Goal: Check status: Check status

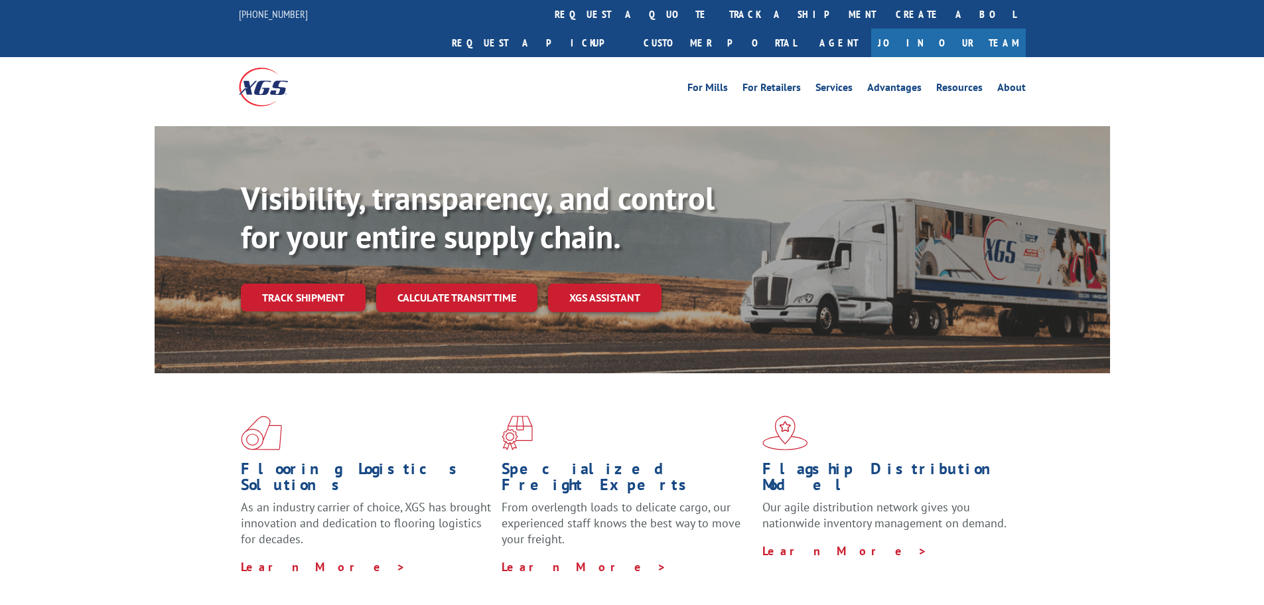
click at [313, 295] on div "Visibility, transparency, and control for your entire supply chain. Track shipm…" at bounding box center [675, 271] width 869 height 185
click at [305, 283] on link "Track shipment" at bounding box center [303, 297] width 125 height 28
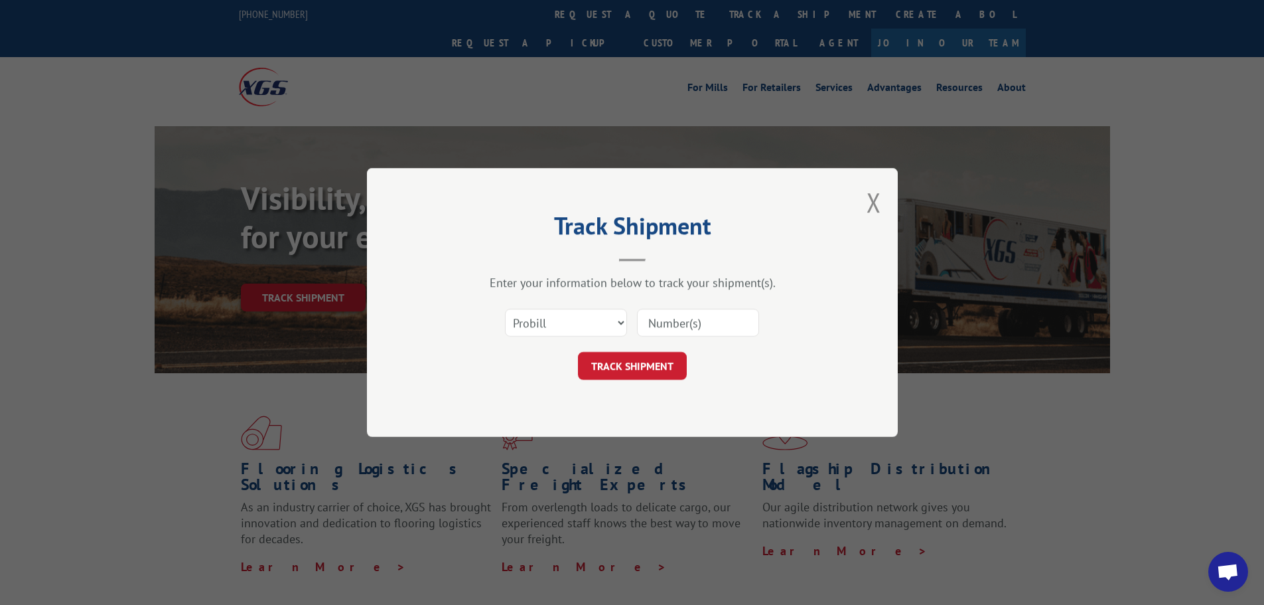
click at [658, 319] on input at bounding box center [698, 323] width 122 height 28
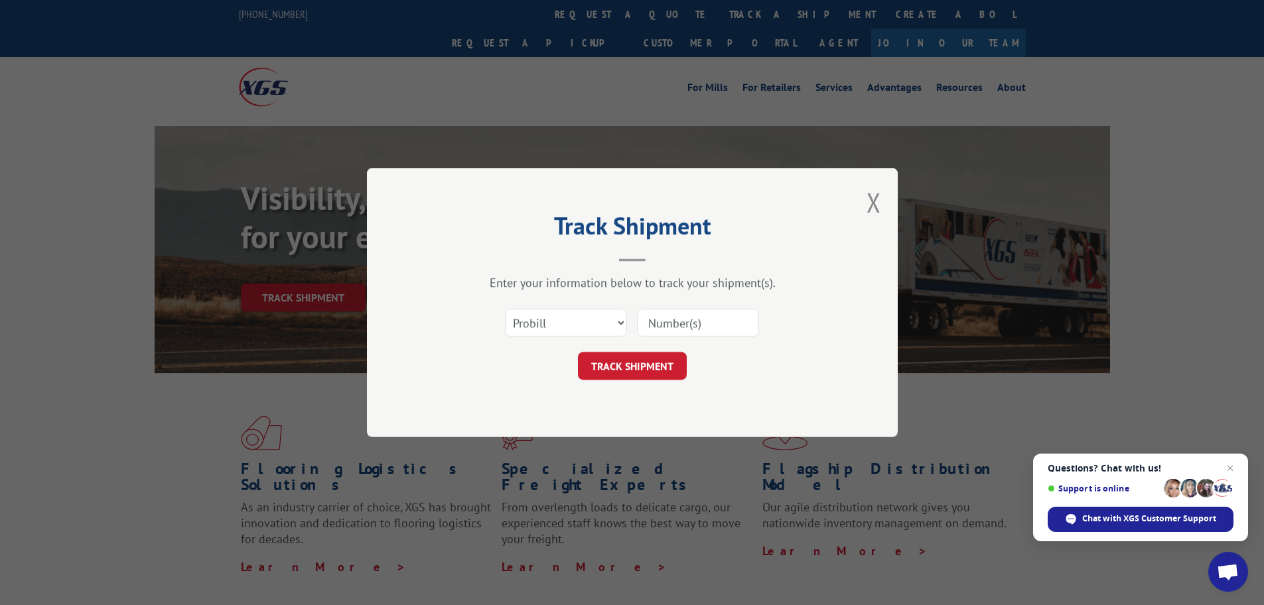
paste input "17665265"
type input "17665265"
click at [668, 358] on button "TRACK SHIPMENT" at bounding box center [632, 366] width 109 height 28
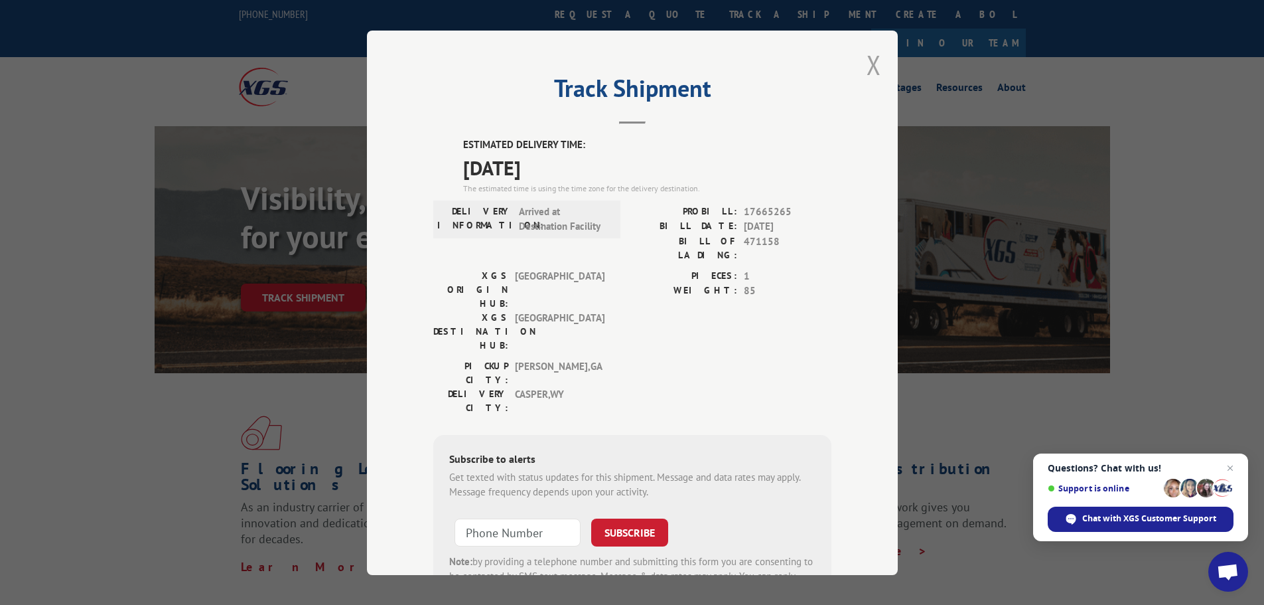
click at [871, 66] on button "Close modal" at bounding box center [874, 64] width 15 height 35
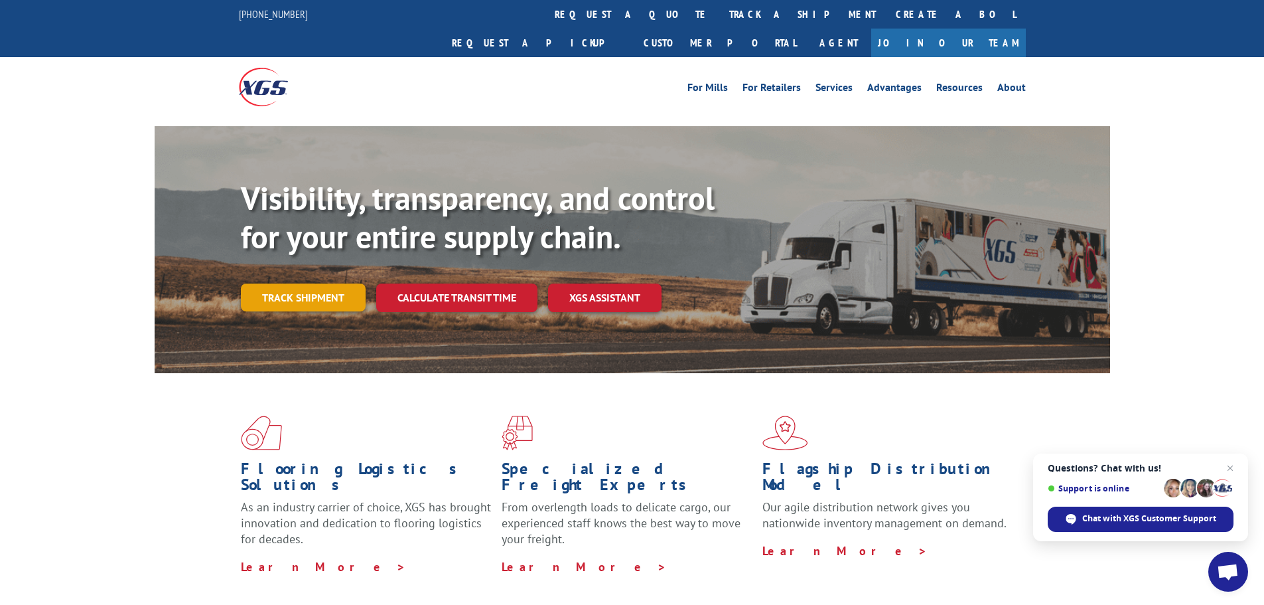
click at [306, 283] on link "Track shipment" at bounding box center [303, 297] width 125 height 28
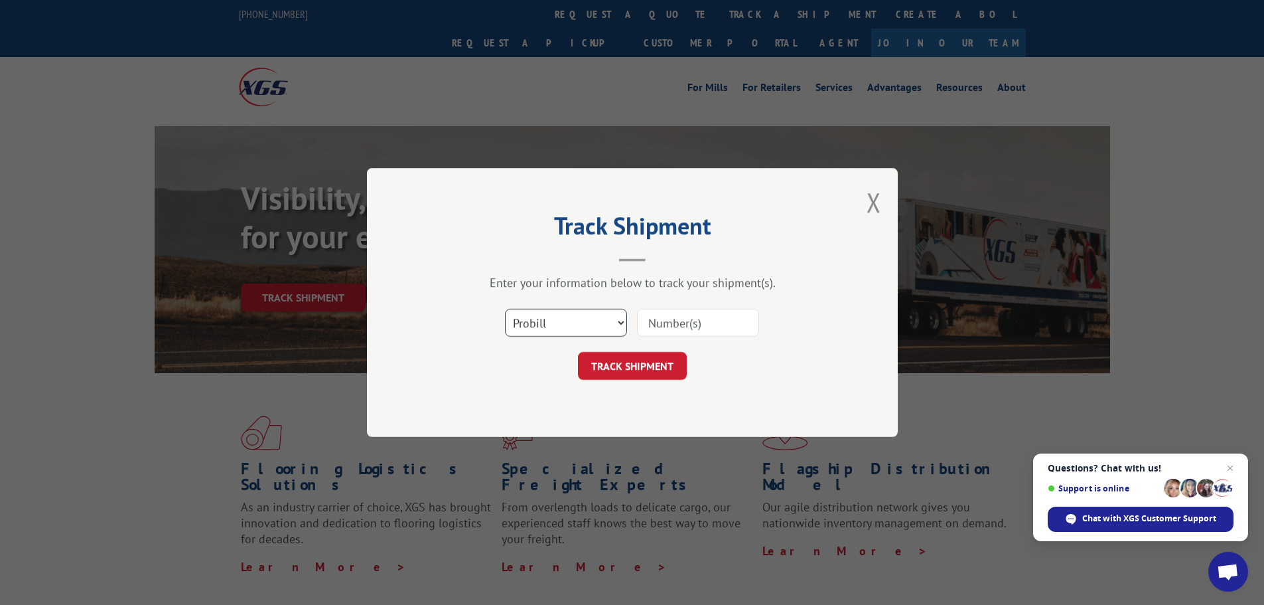
click at [623, 317] on select "Select category... Probill BOL PO" at bounding box center [566, 323] width 122 height 28
select select "bol"
click at [505, 309] on select "Select category... Probill BOL PO" at bounding box center [566, 323] width 122 height 28
click at [714, 327] on input at bounding box center [698, 323] width 122 height 28
paste input "6396349"
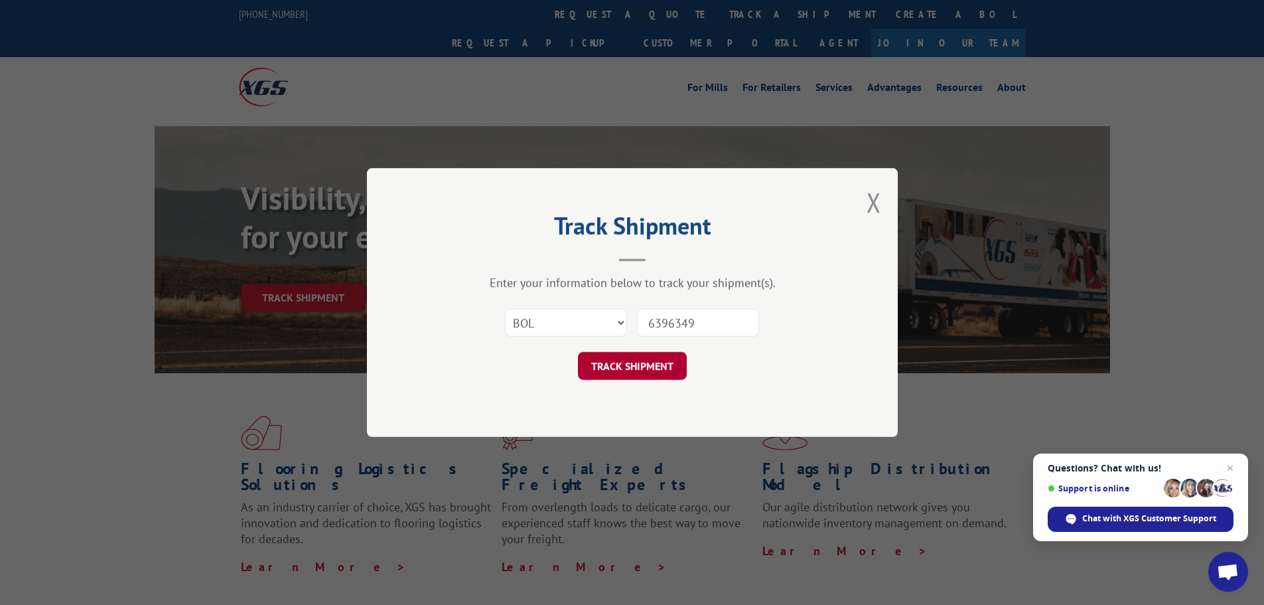
type input "6396349"
click at [629, 357] on button "TRACK SHIPMENT" at bounding box center [632, 366] width 109 height 28
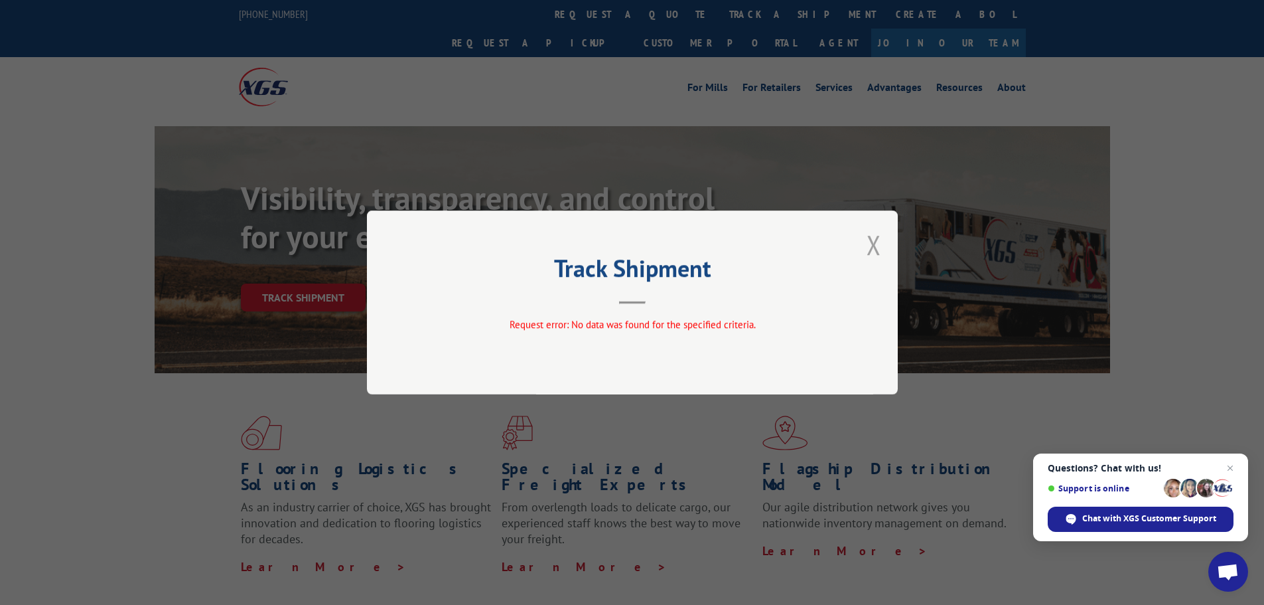
click at [876, 244] on button "Close modal" at bounding box center [874, 244] width 15 height 35
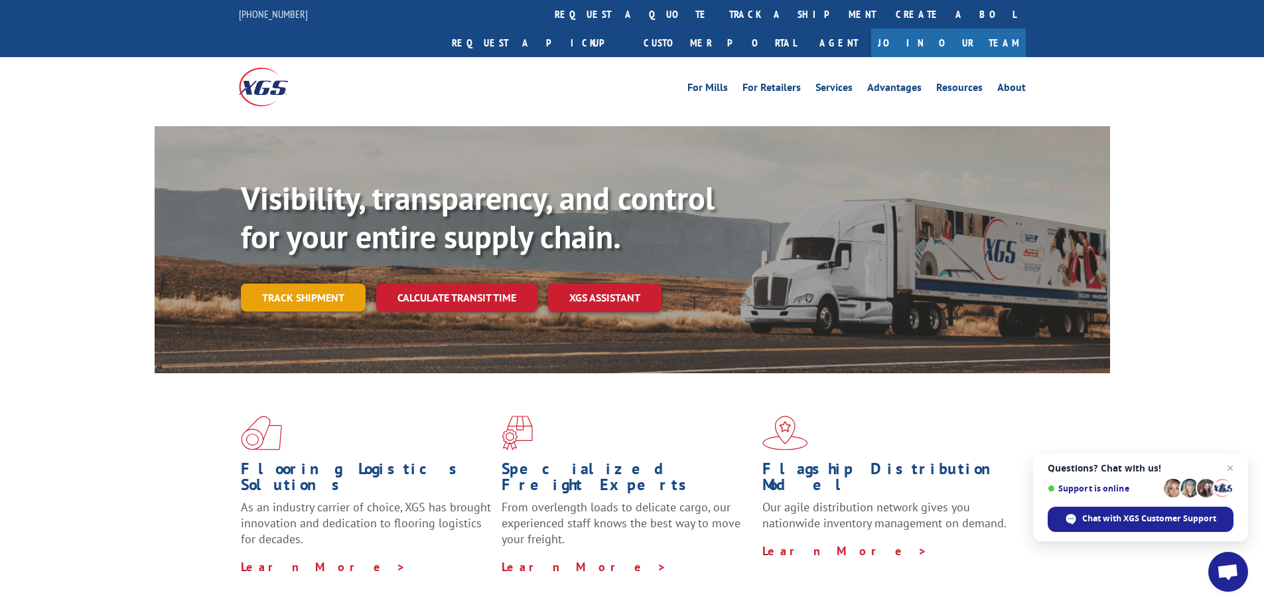
click at [302, 283] on link "Track shipment" at bounding box center [303, 297] width 125 height 28
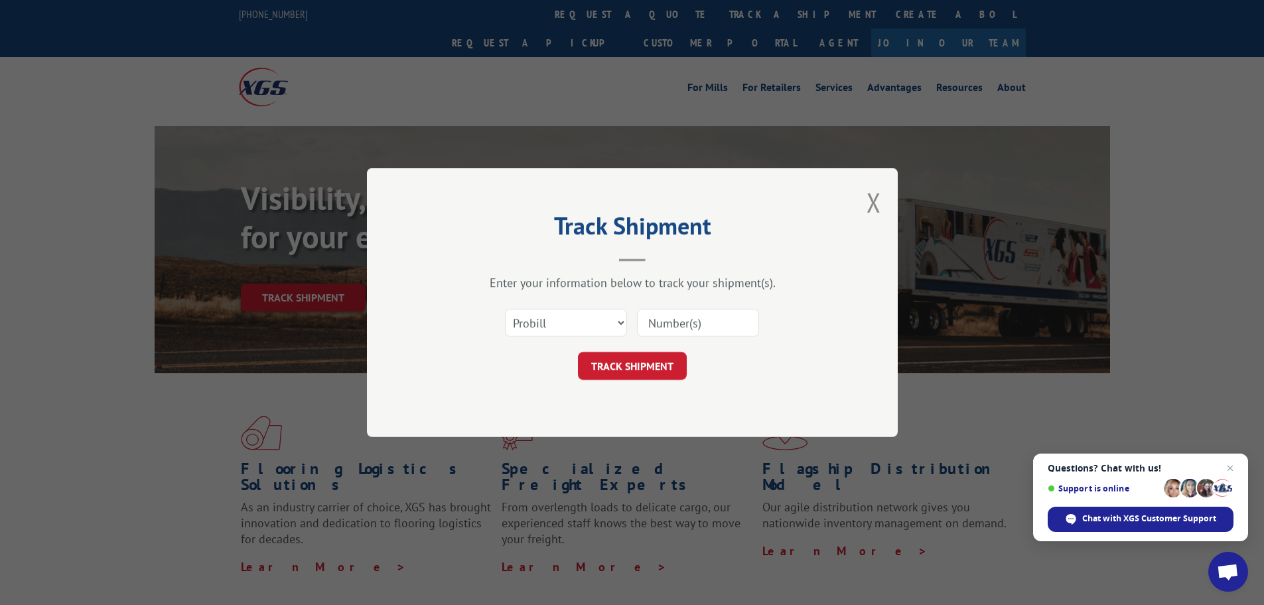
click at [629, 318] on div "Select category... Probill BOL PO" at bounding box center [632, 323] width 398 height 44
click at [625, 321] on select "Select category... Probill BOL PO" at bounding box center [566, 323] width 122 height 28
select select "po"
click at [505, 309] on select "Select category... Probill BOL PO" at bounding box center [566, 323] width 122 height 28
click at [682, 323] on input at bounding box center [698, 323] width 122 height 28
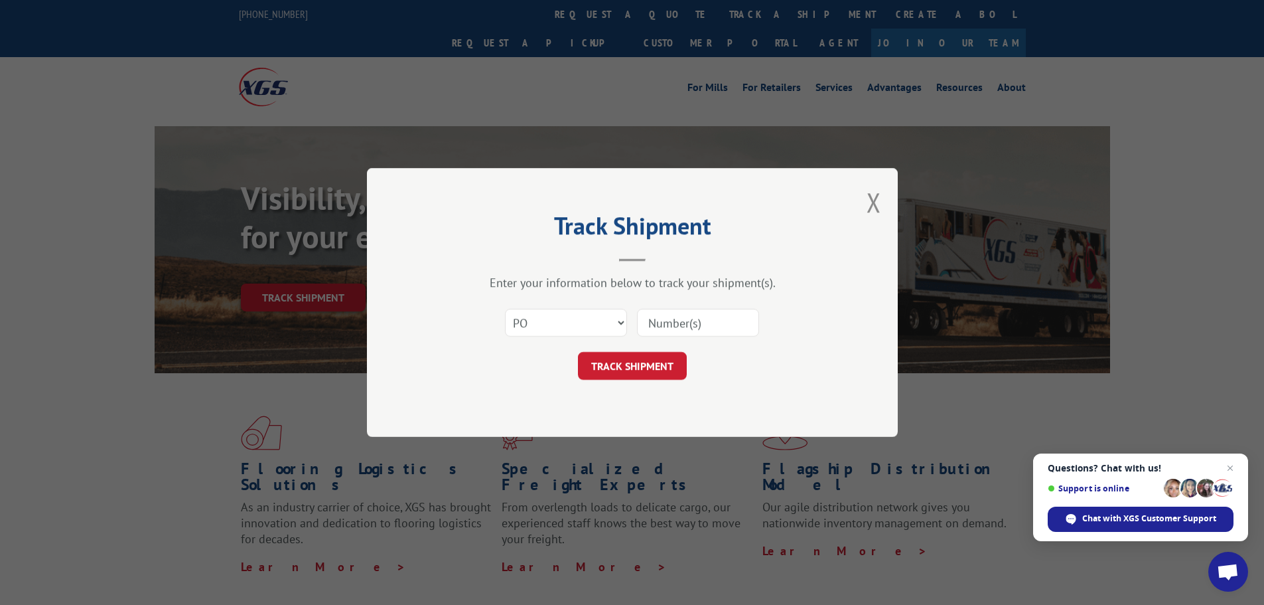
paste input "01544849"
type input "01544849"
click at [664, 367] on button "TRACK SHIPMENT" at bounding box center [632, 366] width 109 height 28
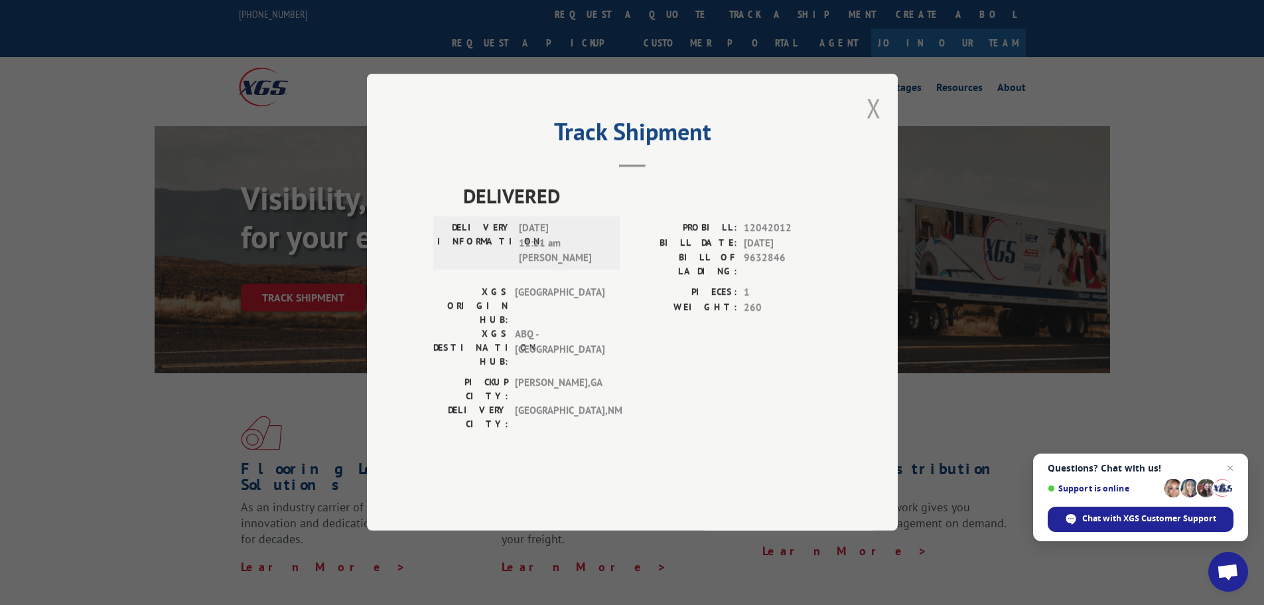
click at [873, 125] on button "Close modal" at bounding box center [874, 107] width 15 height 35
